Goal: Communication & Community: Answer question/provide support

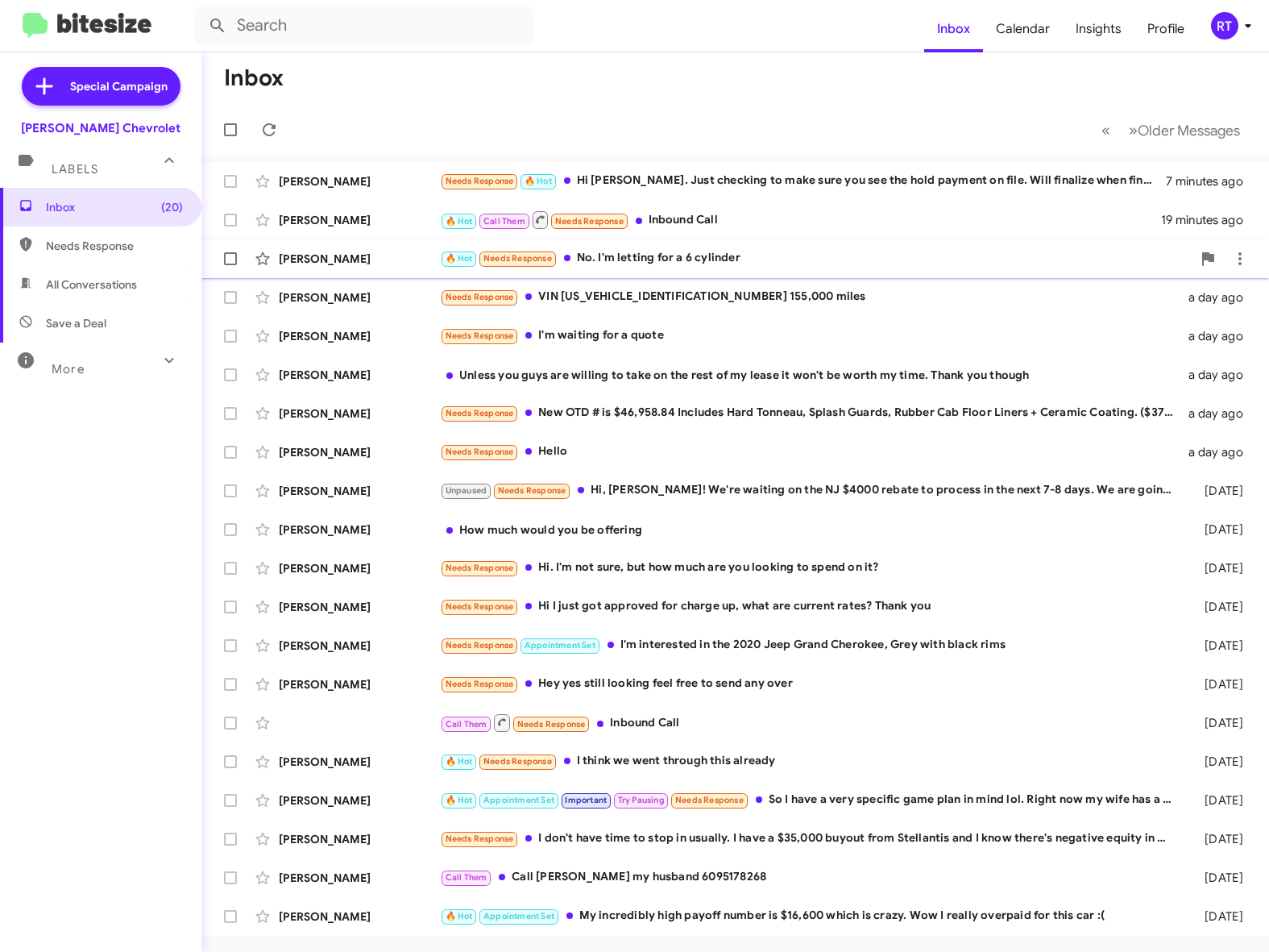
click at [651, 255] on div "🔥 Hot Needs Response No. I'm letting for a 6 cylinder" at bounding box center [815, 258] width 752 height 19
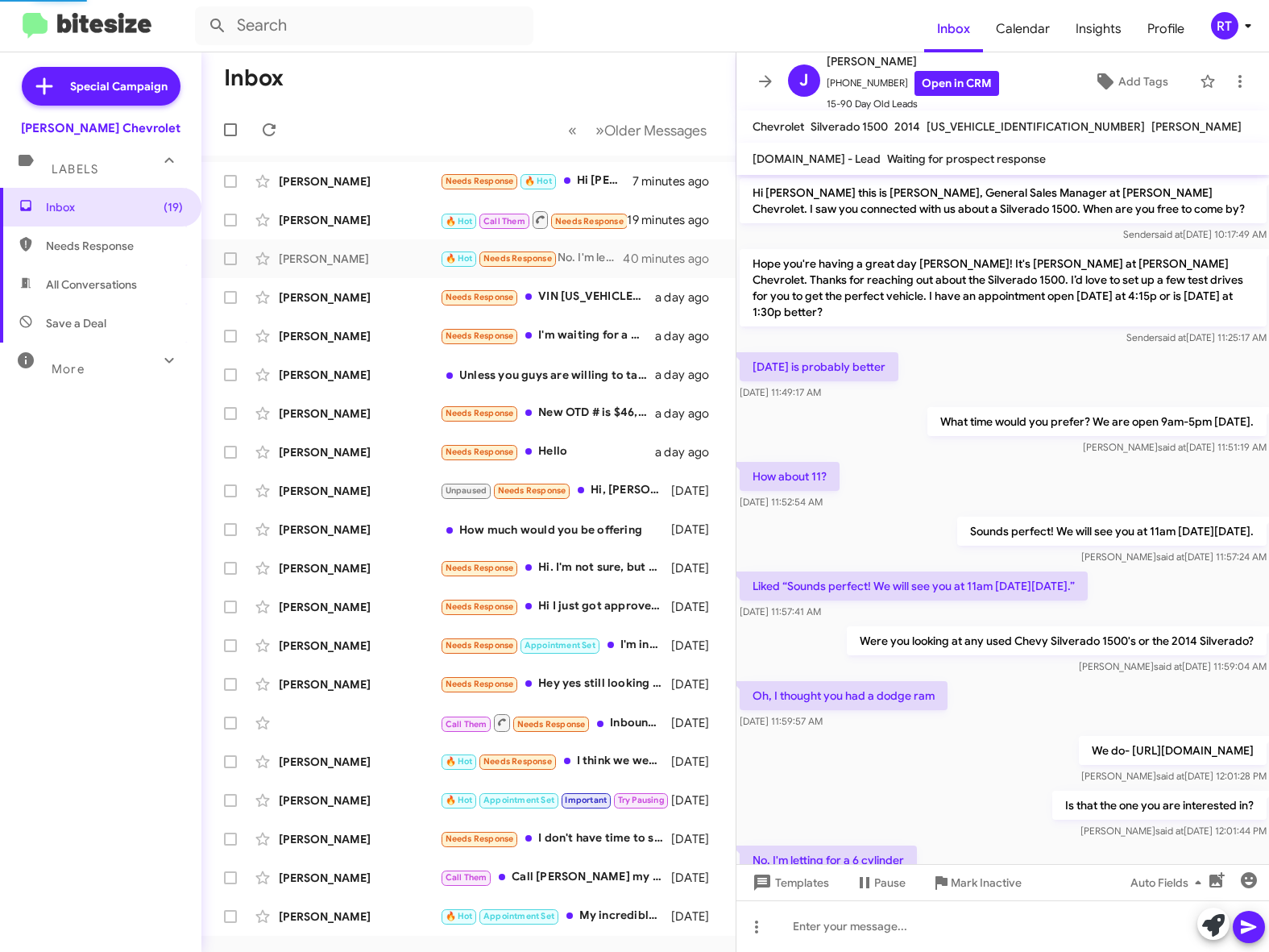
scroll to position [110, 0]
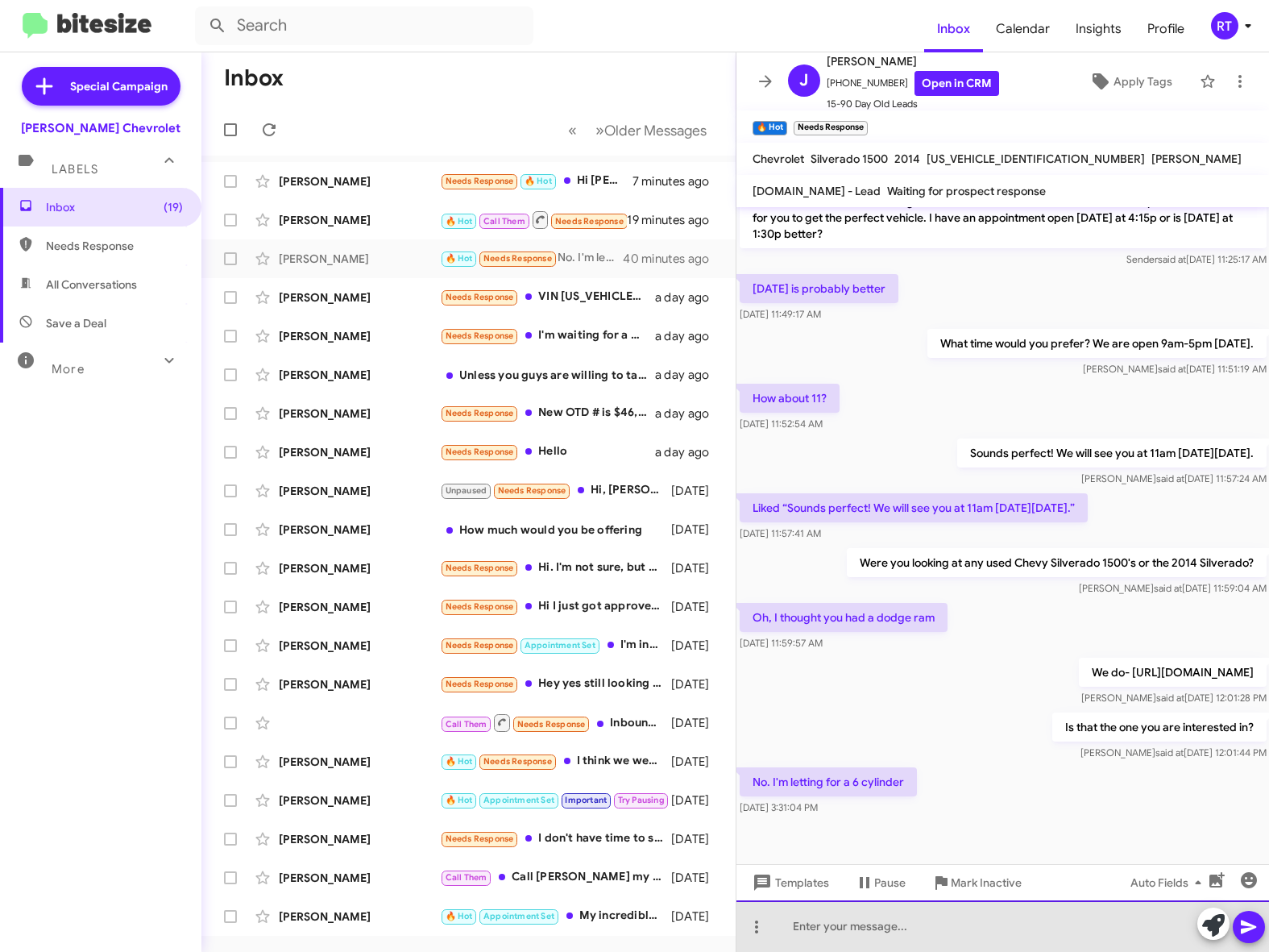
click at [819, 938] on div at bounding box center [1003, 926] width 534 height 52
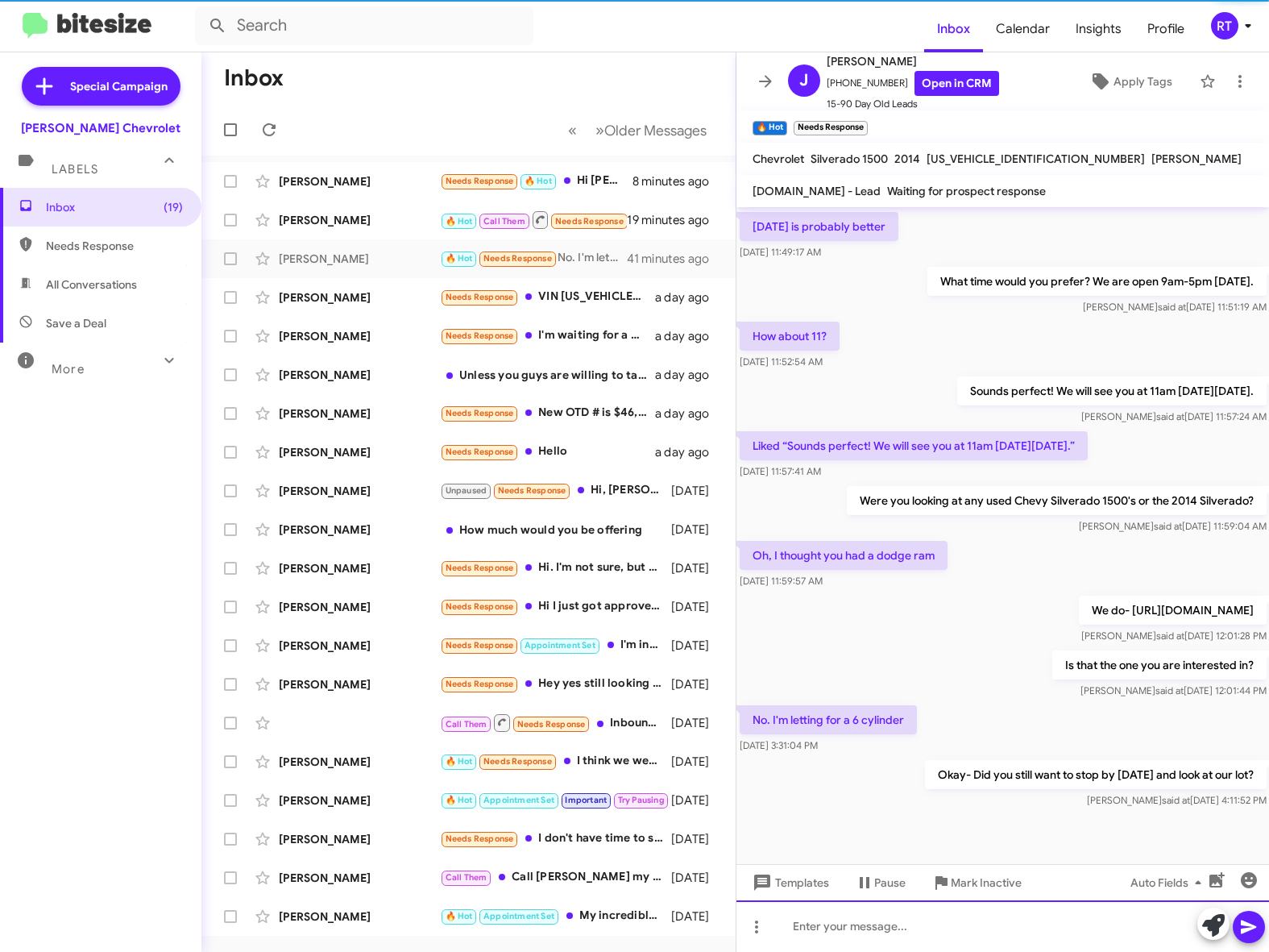
scroll to position [204, 0]
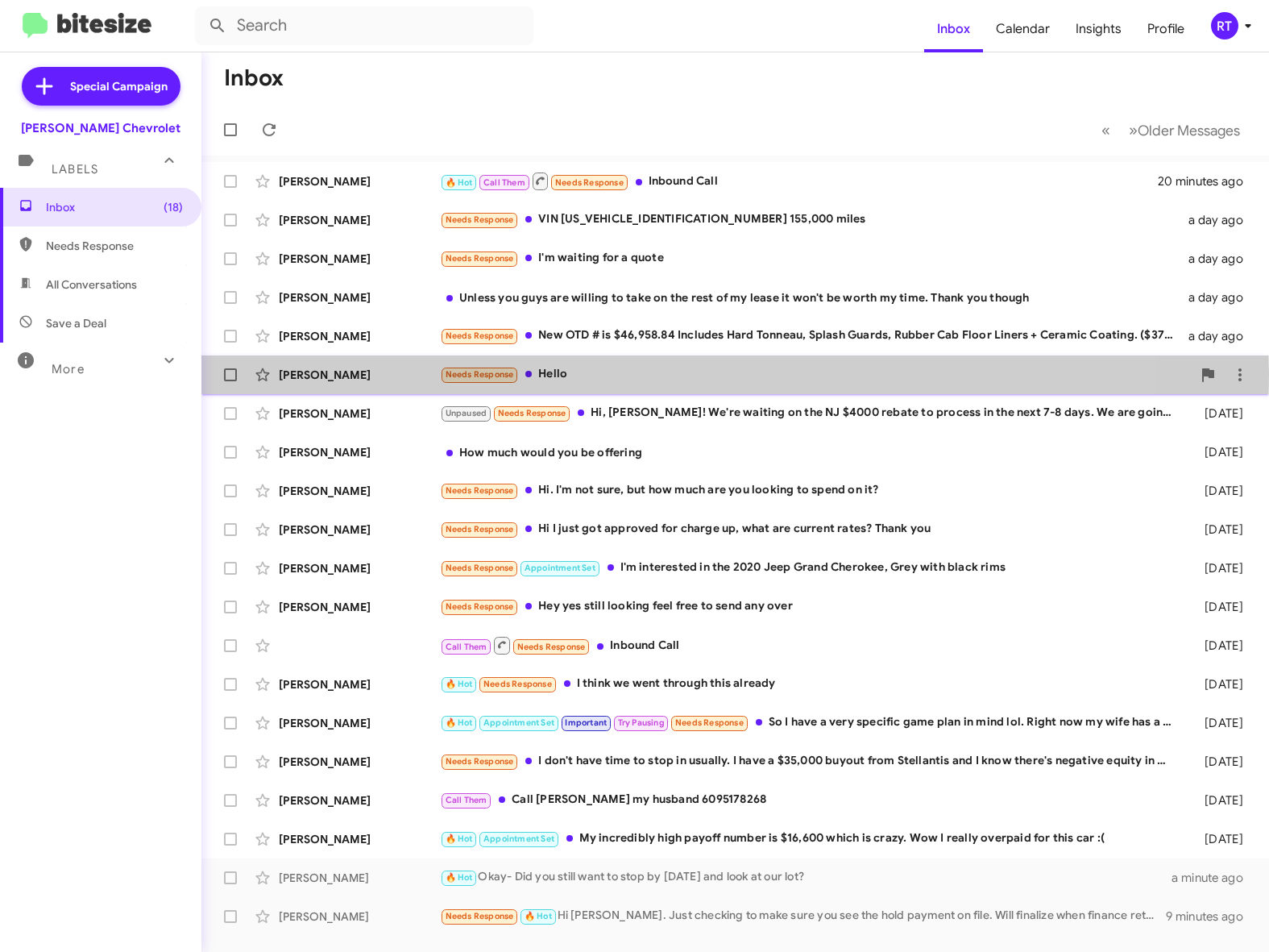
click at [598, 374] on div "Needs Response Hello" at bounding box center [815, 374] width 752 height 19
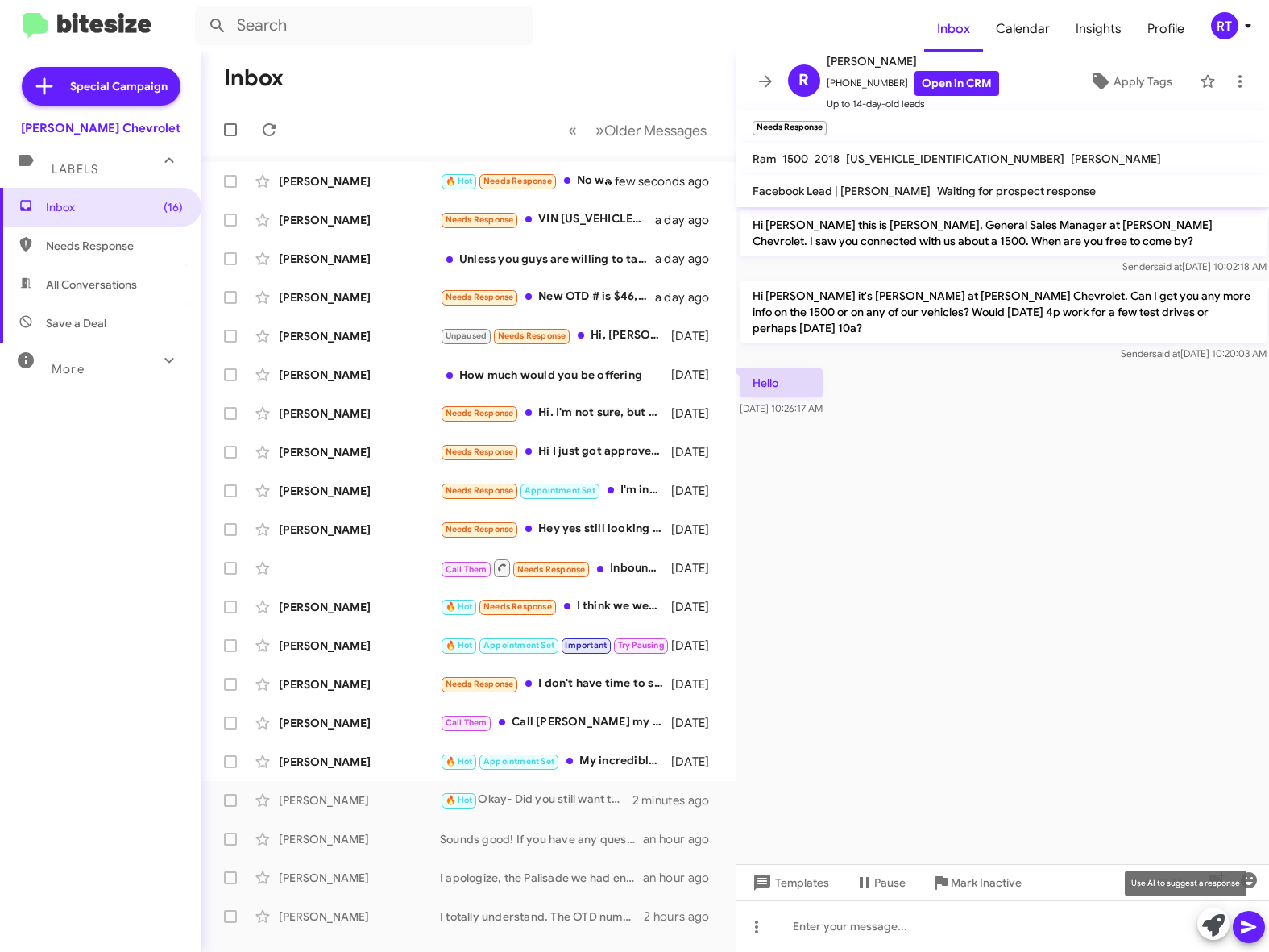
click at [1215, 928] on icon at bounding box center [1212, 925] width 22 height 22
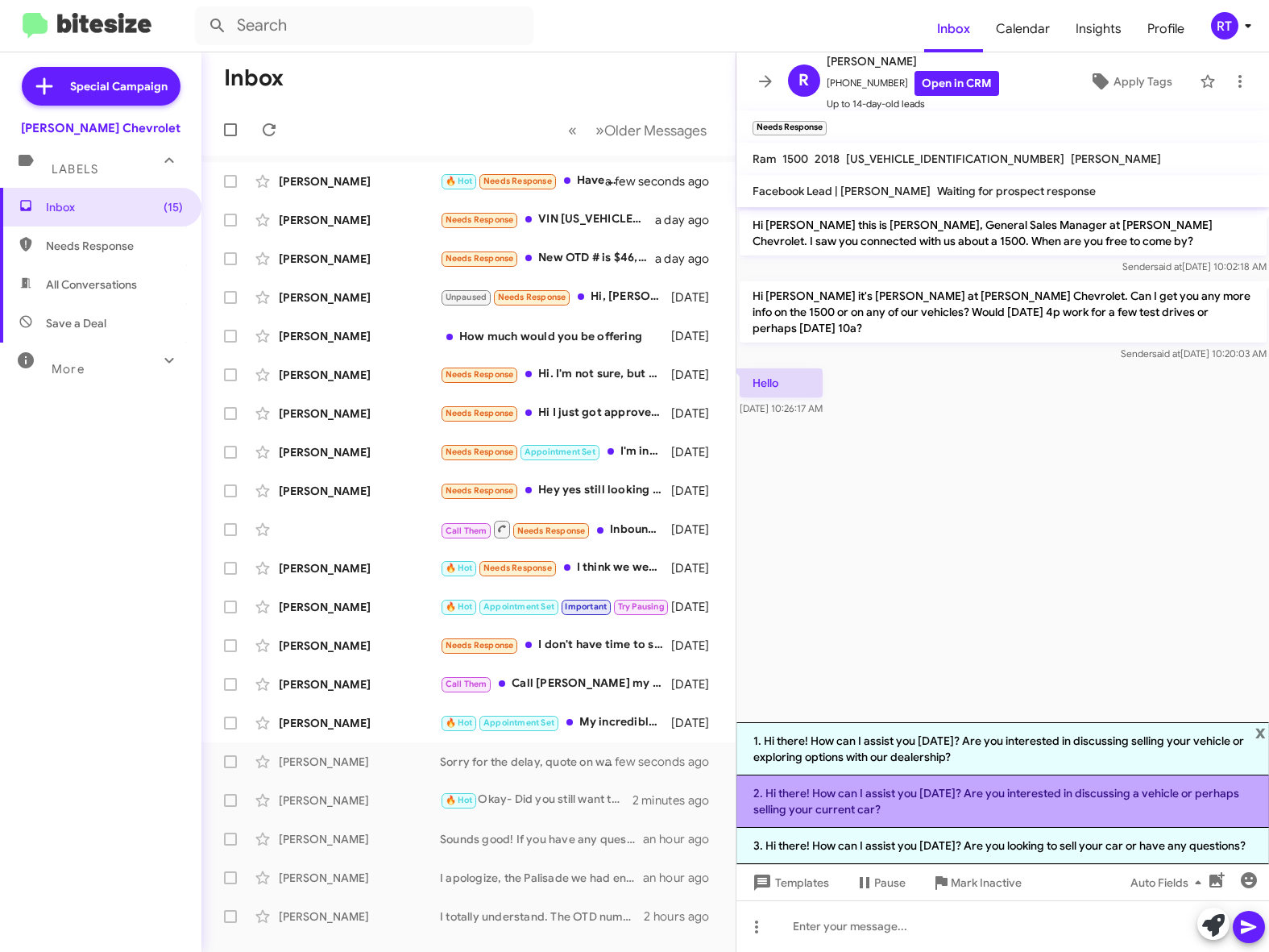
click at [898, 794] on li "2. Hi there! How can I assist you today? Are you interested in discussing a veh…" at bounding box center [1003, 802] width 534 height 53
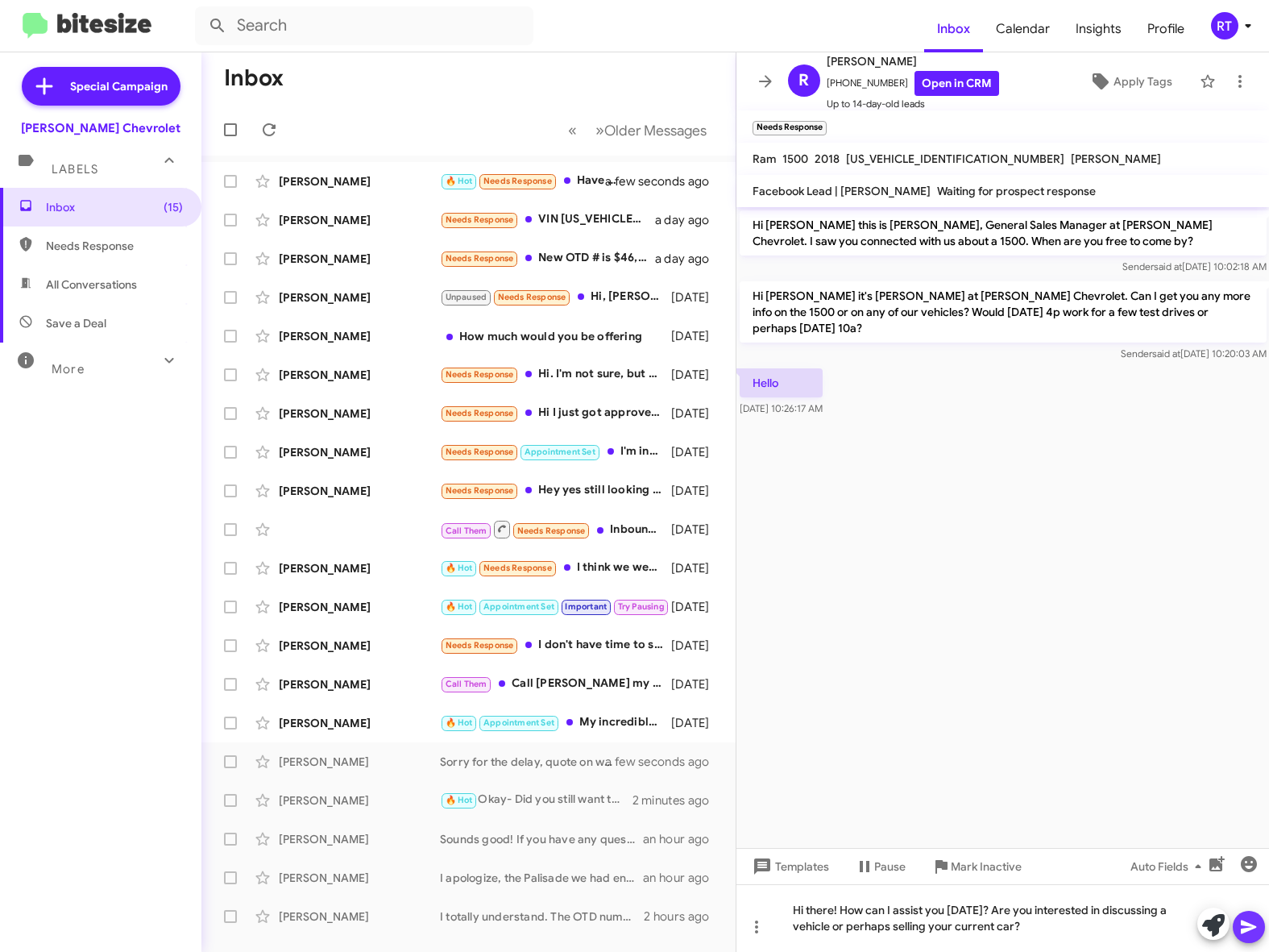
click at [1249, 931] on icon at bounding box center [1249, 927] width 16 height 14
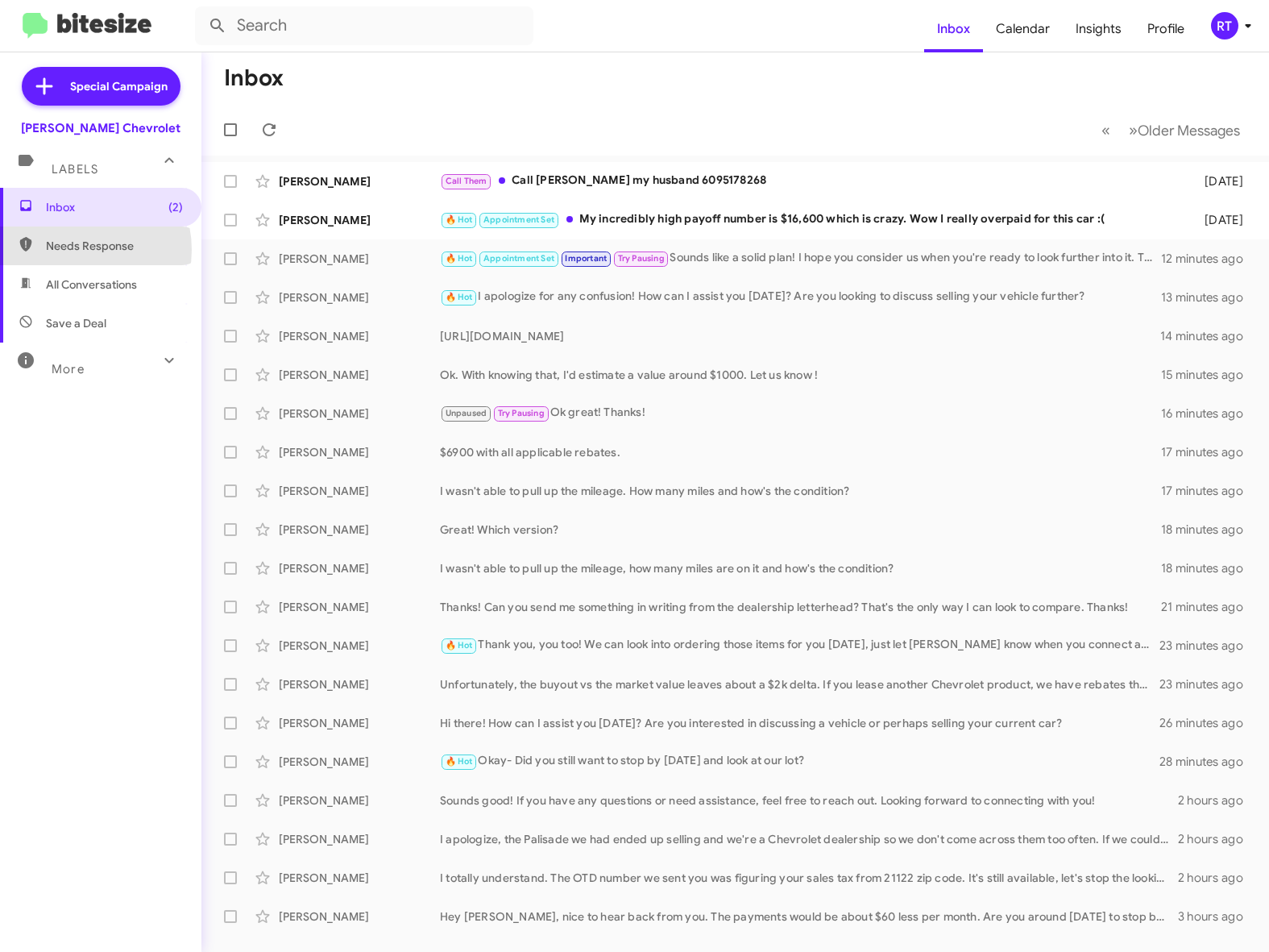
click at [73, 250] on span "Needs Response" at bounding box center [114, 246] width 137 height 17
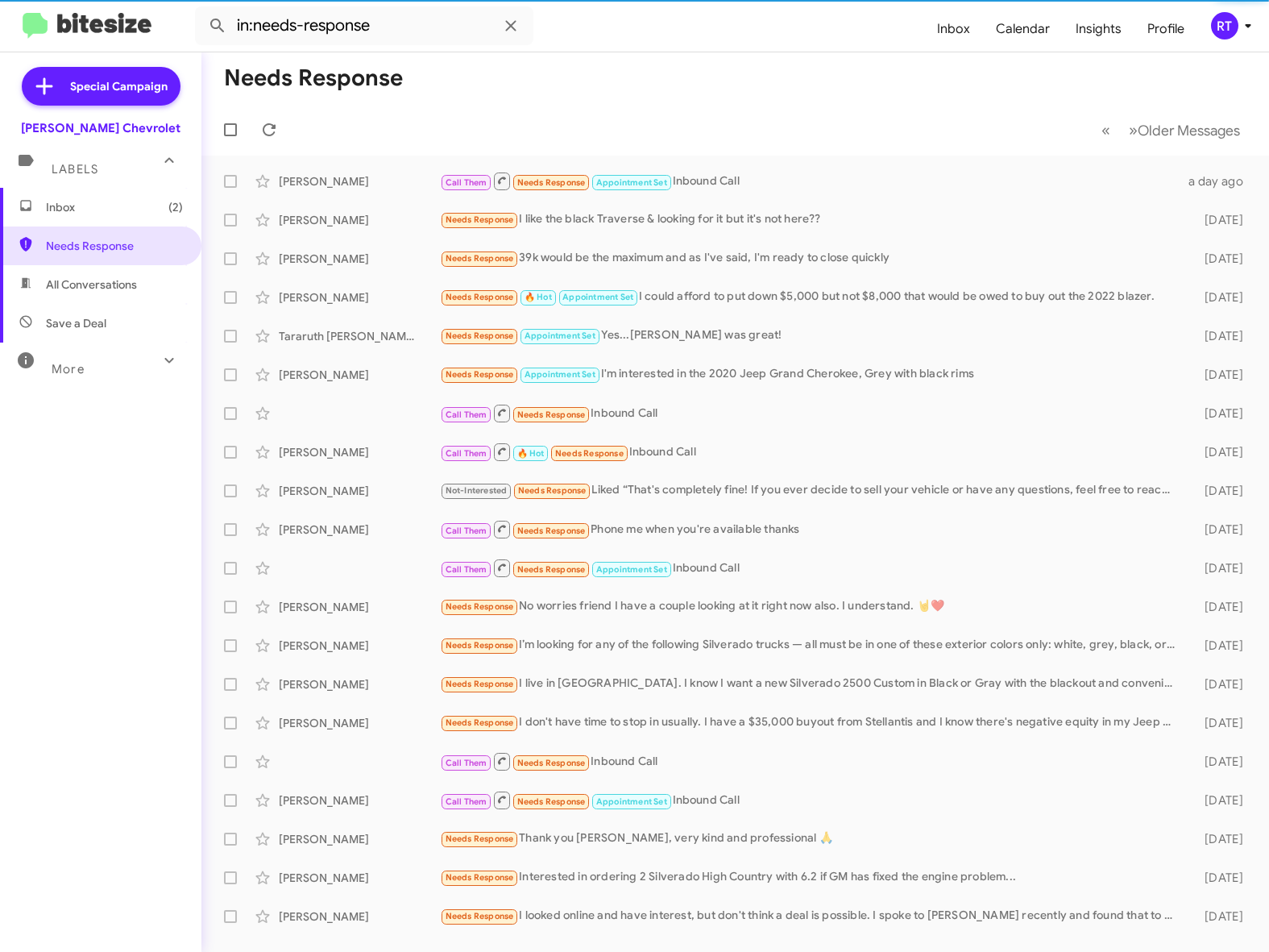
click at [72, 283] on span "All Conversations" at bounding box center [91, 284] width 91 height 17
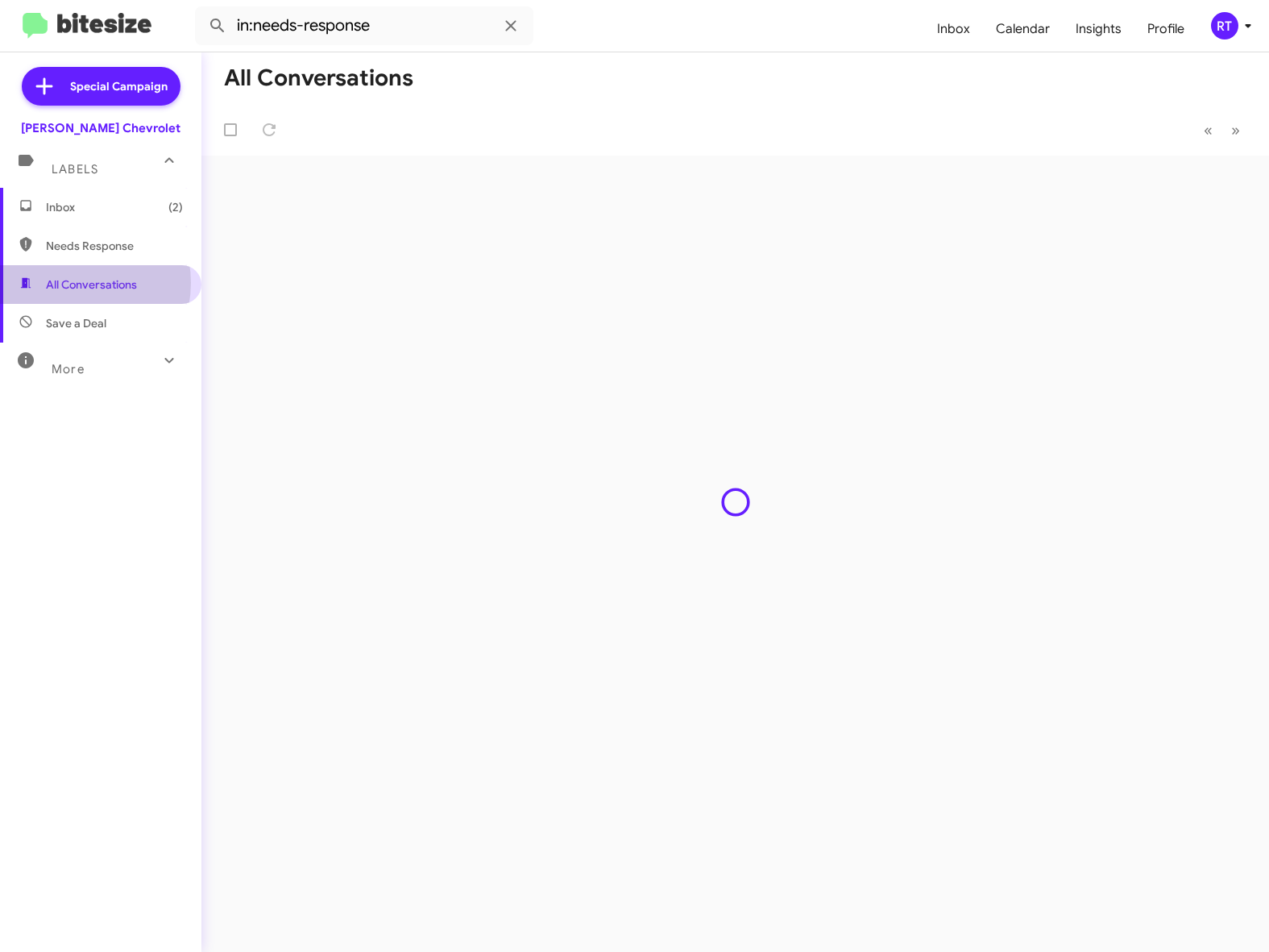
type input "in:all-conversations"
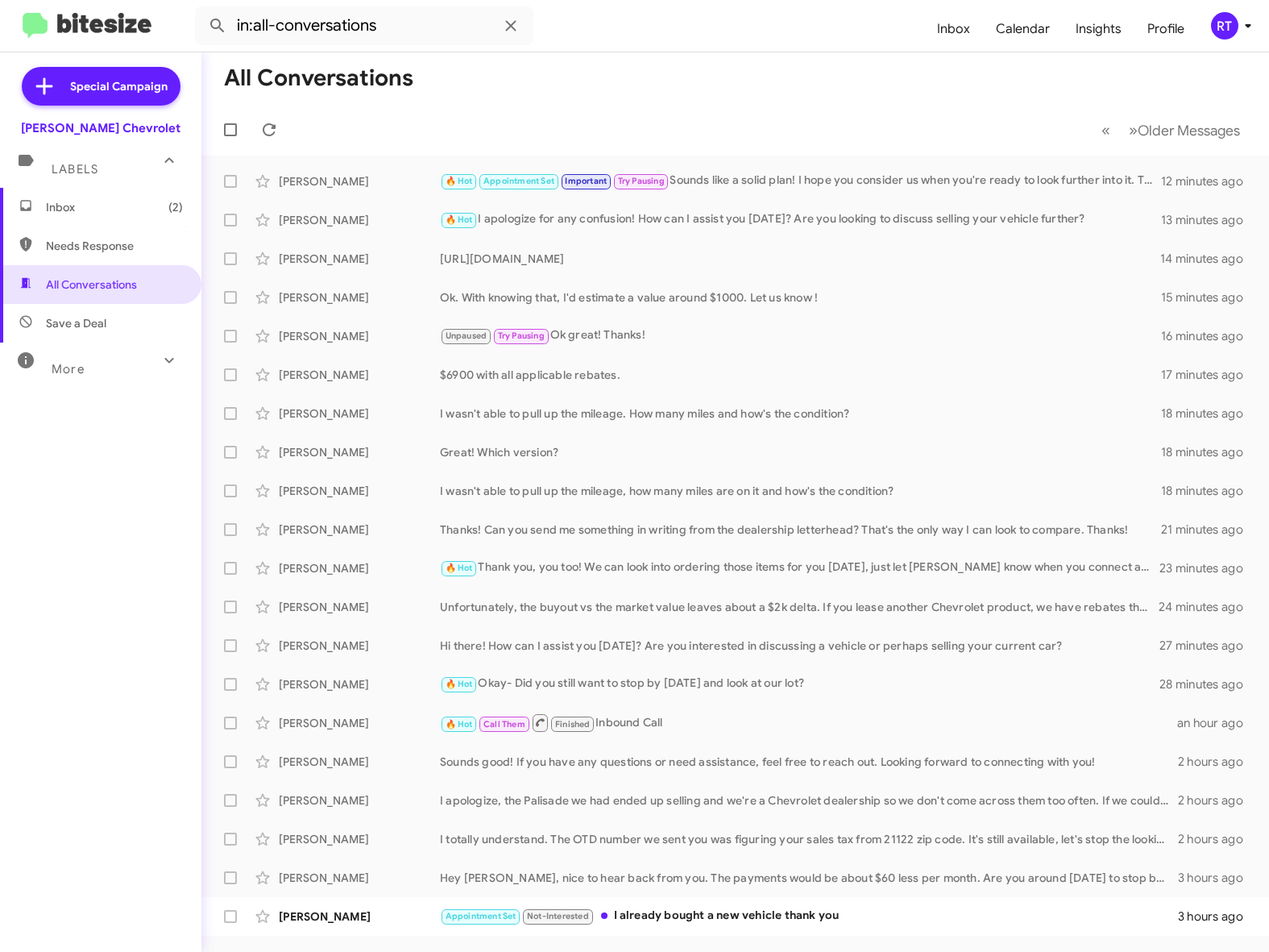
click at [54, 206] on span "Inbox (2)" at bounding box center [114, 207] width 137 height 17
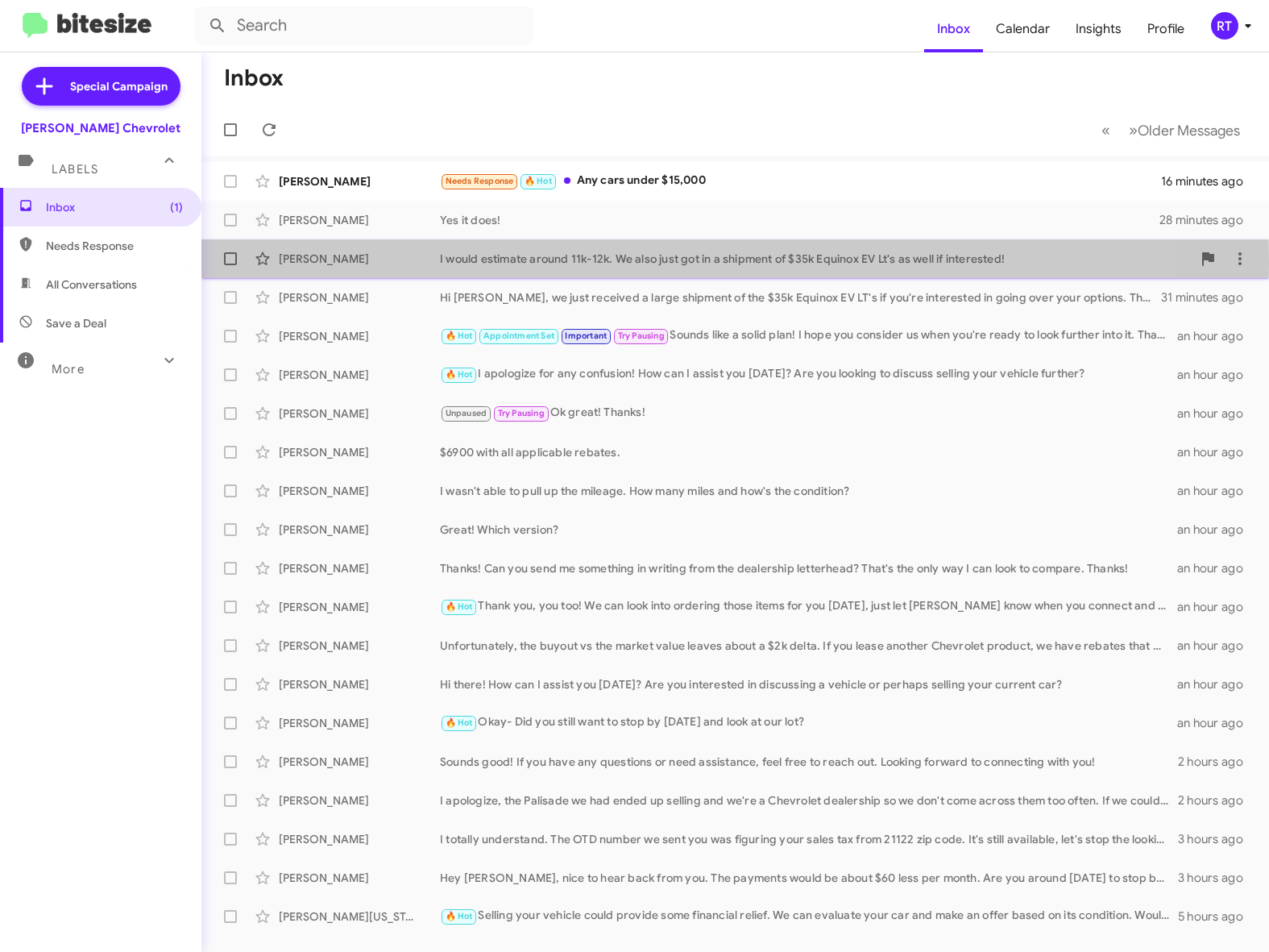
click at [300, 263] on div "[PERSON_NAME]" at bounding box center [359, 258] width 161 height 17
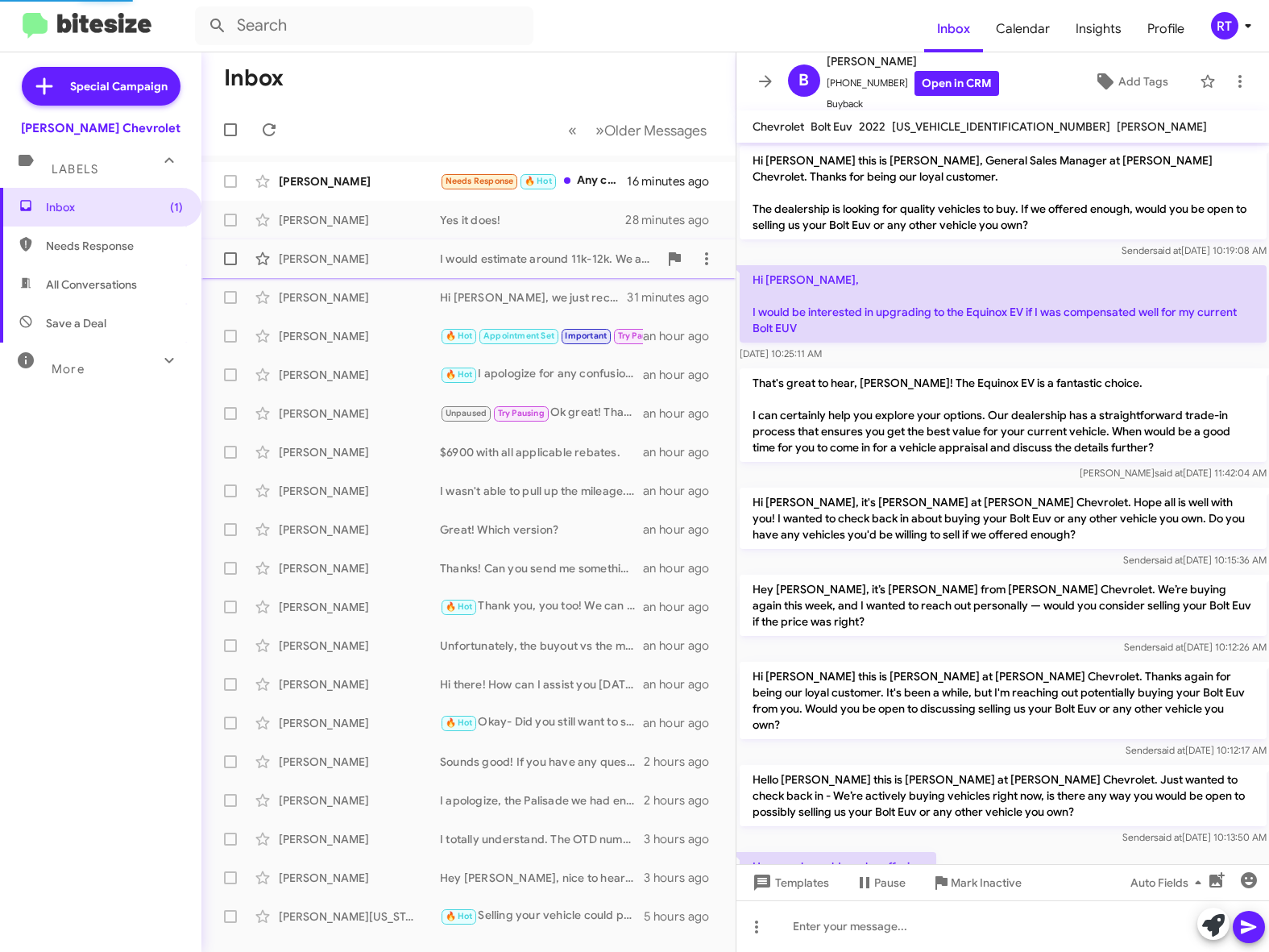
scroll to position [275, 0]
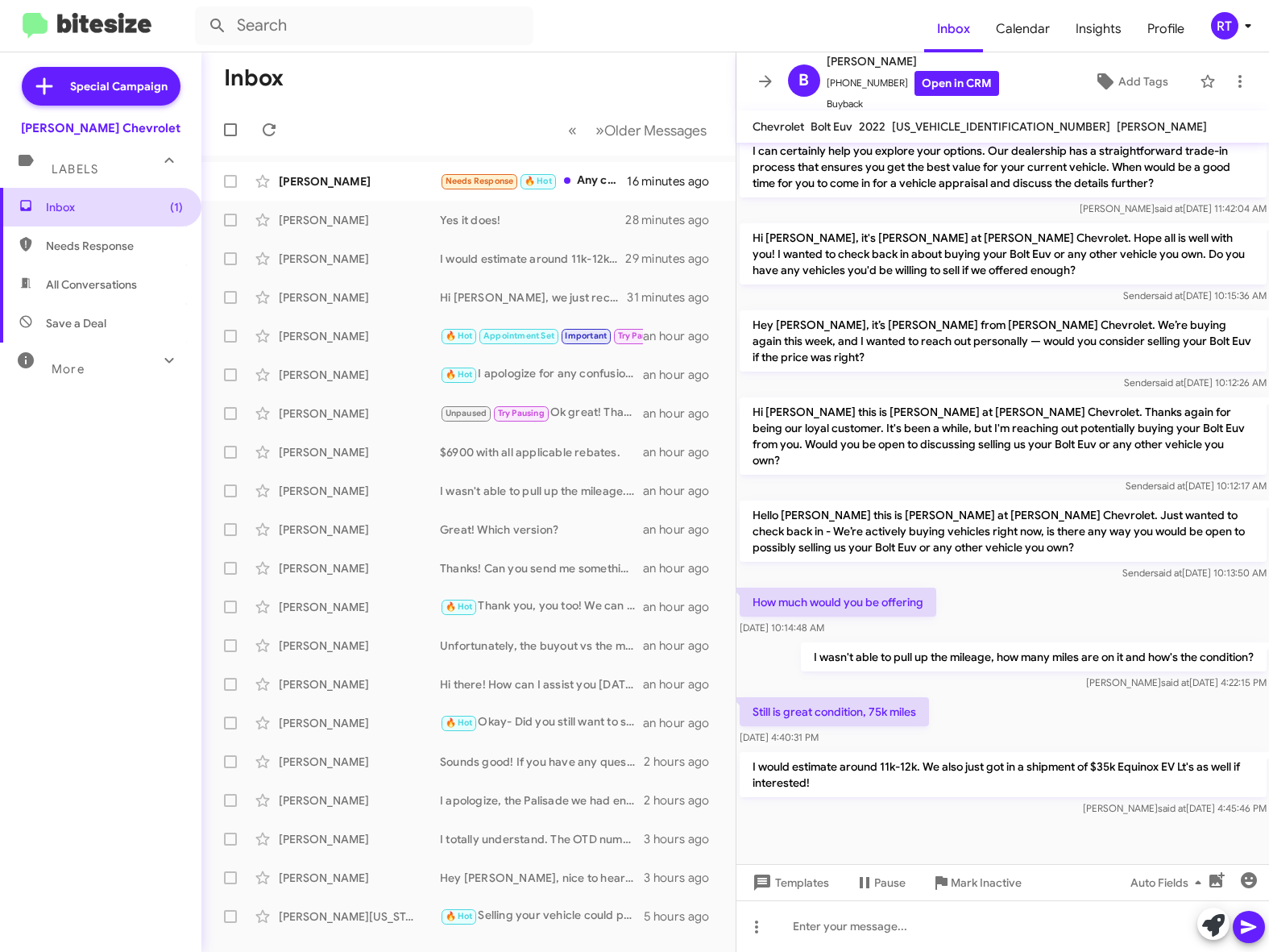
click at [62, 206] on span "Inbox (1)" at bounding box center [114, 207] width 137 height 17
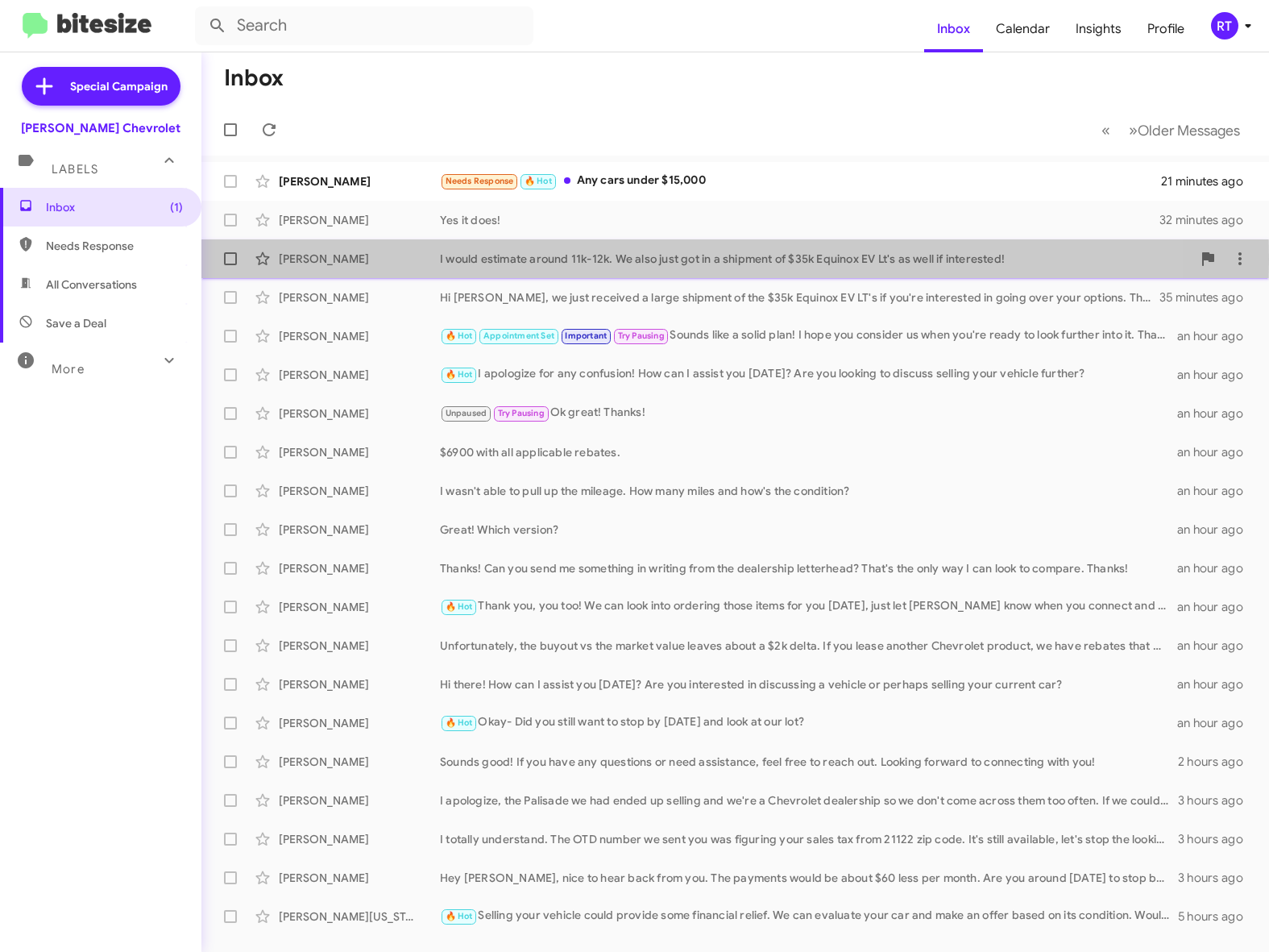
click at [304, 259] on div "[PERSON_NAME]" at bounding box center [359, 258] width 161 height 17
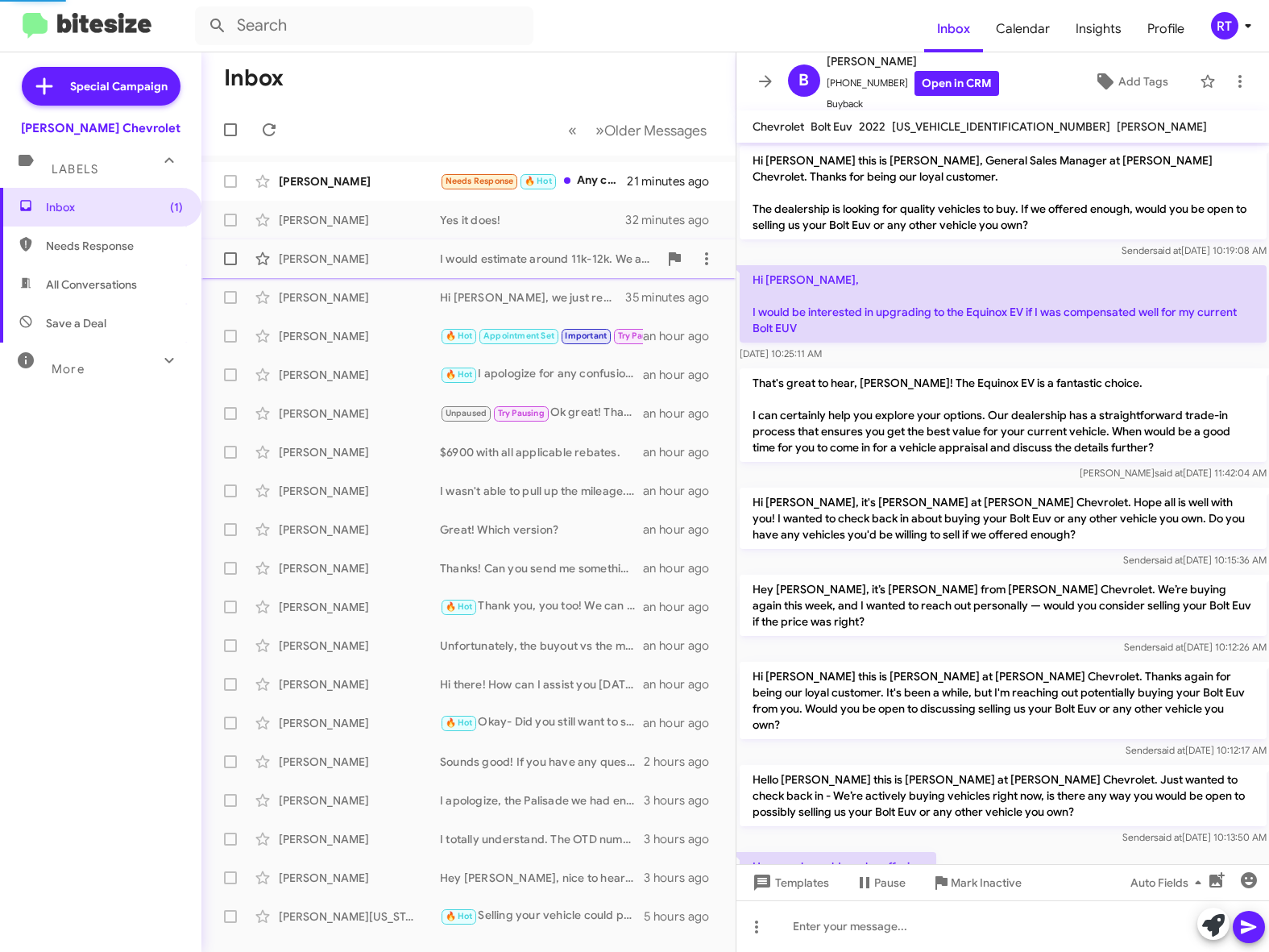
scroll to position [243, 0]
